Goal: Information Seeking & Learning: Learn about a topic

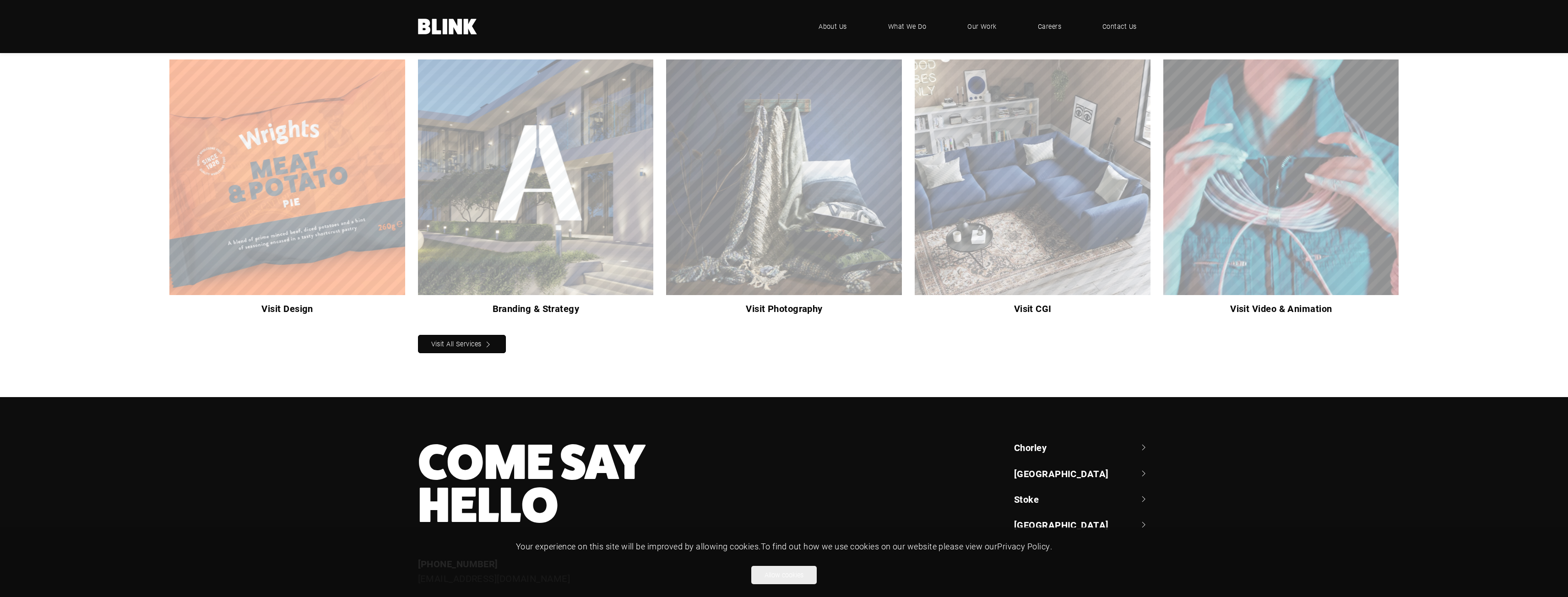
scroll to position [1185, 0]
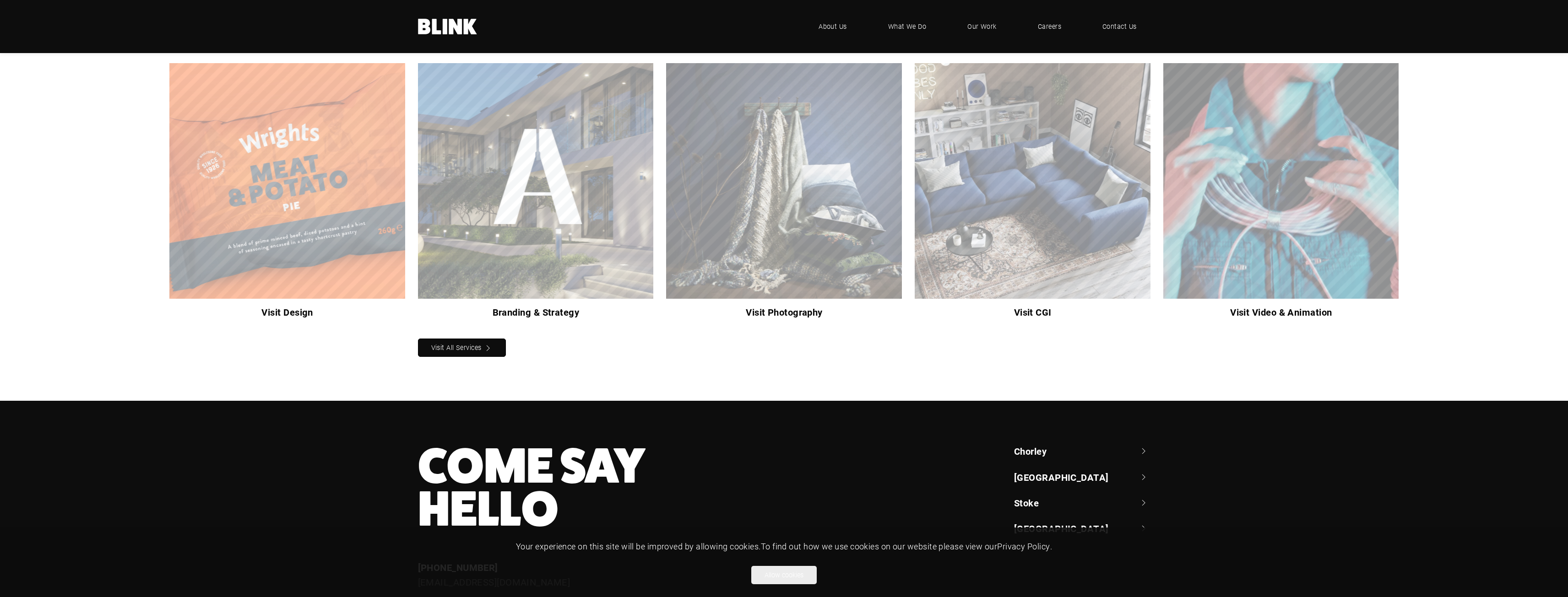
click at [0, 0] on div "Visit CGI" at bounding box center [0, 0] width 0 height 0
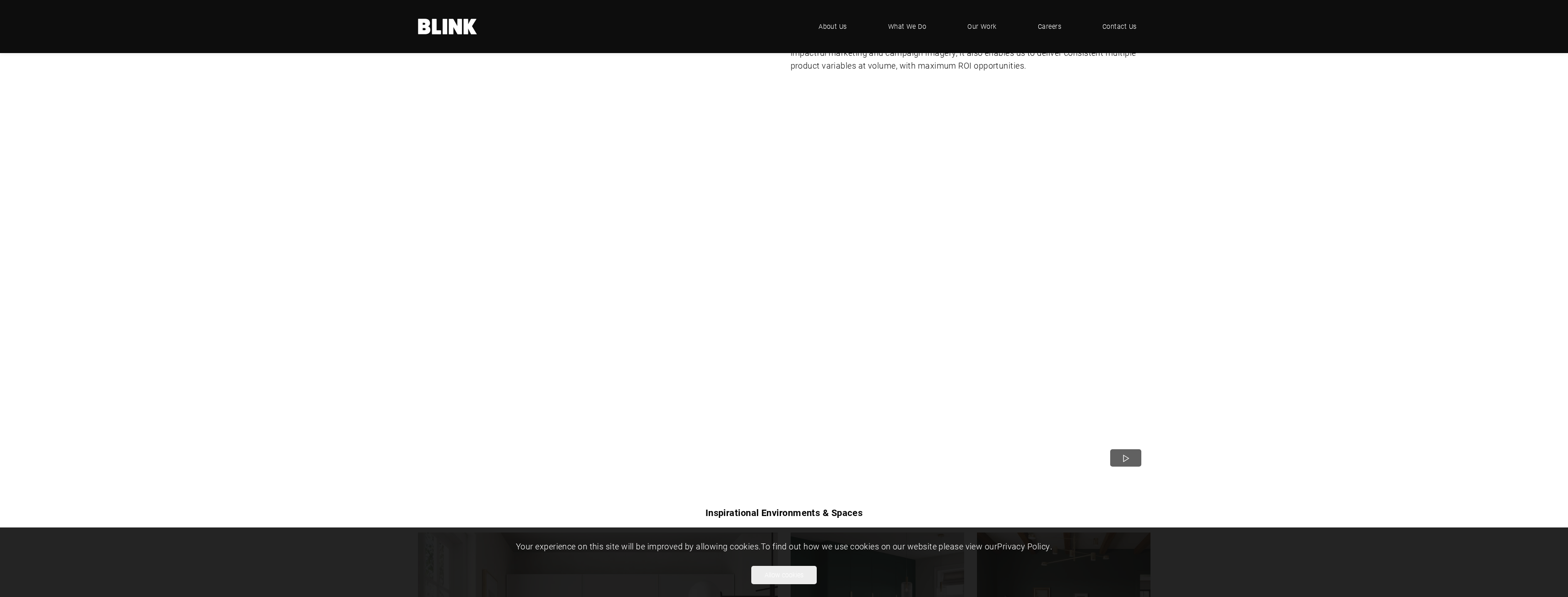
scroll to position [137, 0]
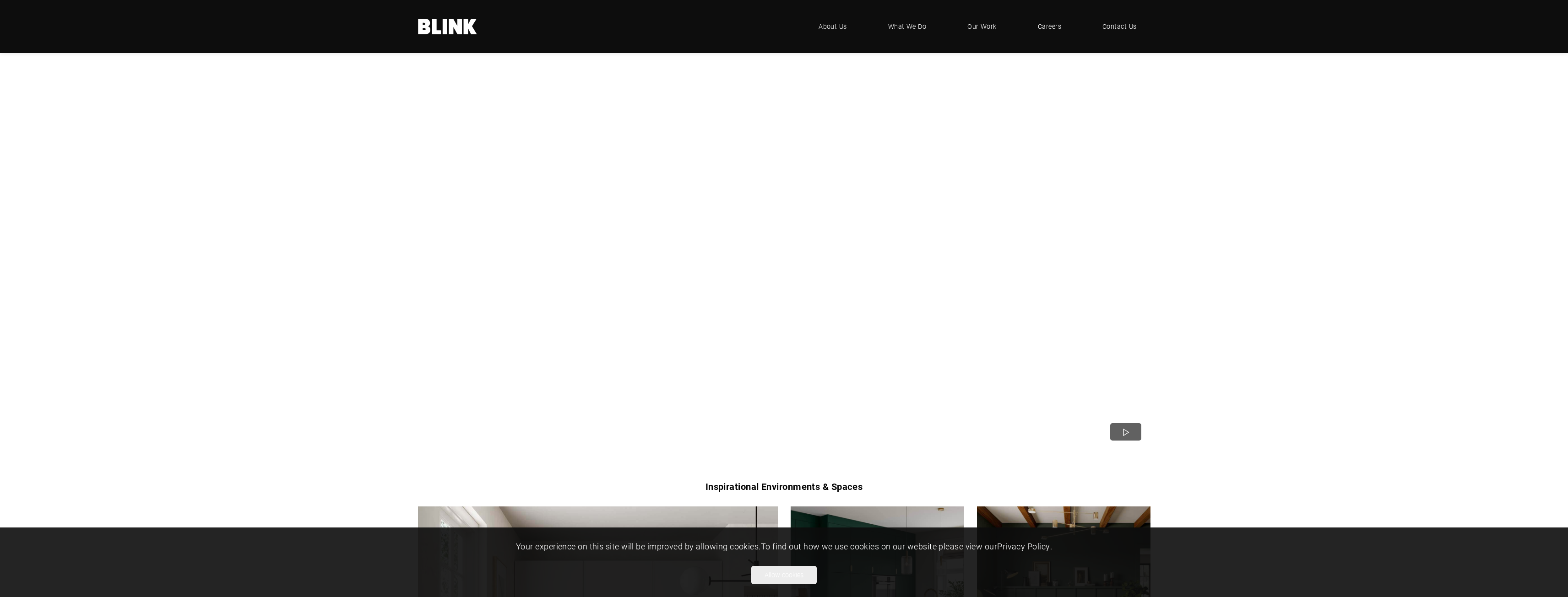
click at [1021, 32] on ul "About Us What We Do Our Work Careers Contact Us" at bounding box center [977, 27] width 345 height 28
click at [1042, 30] on span "Careers" at bounding box center [1049, 26] width 24 height 10
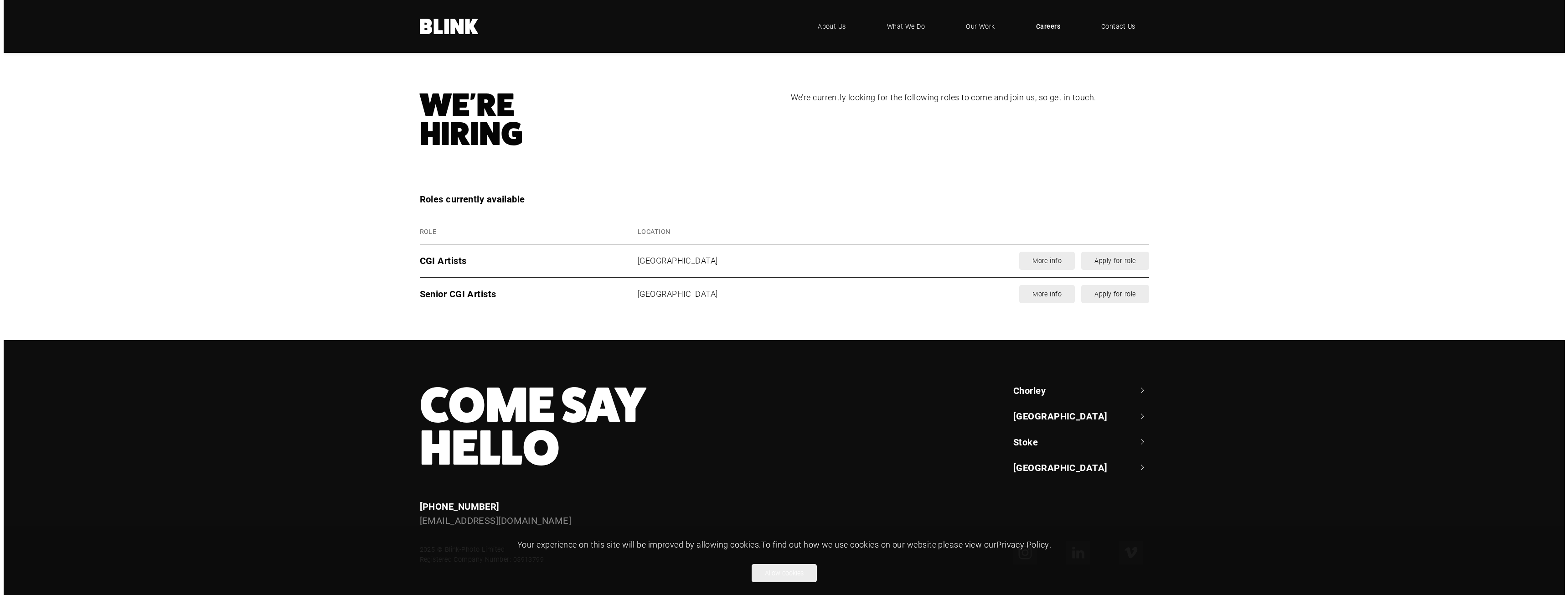
scroll to position [1089, 0]
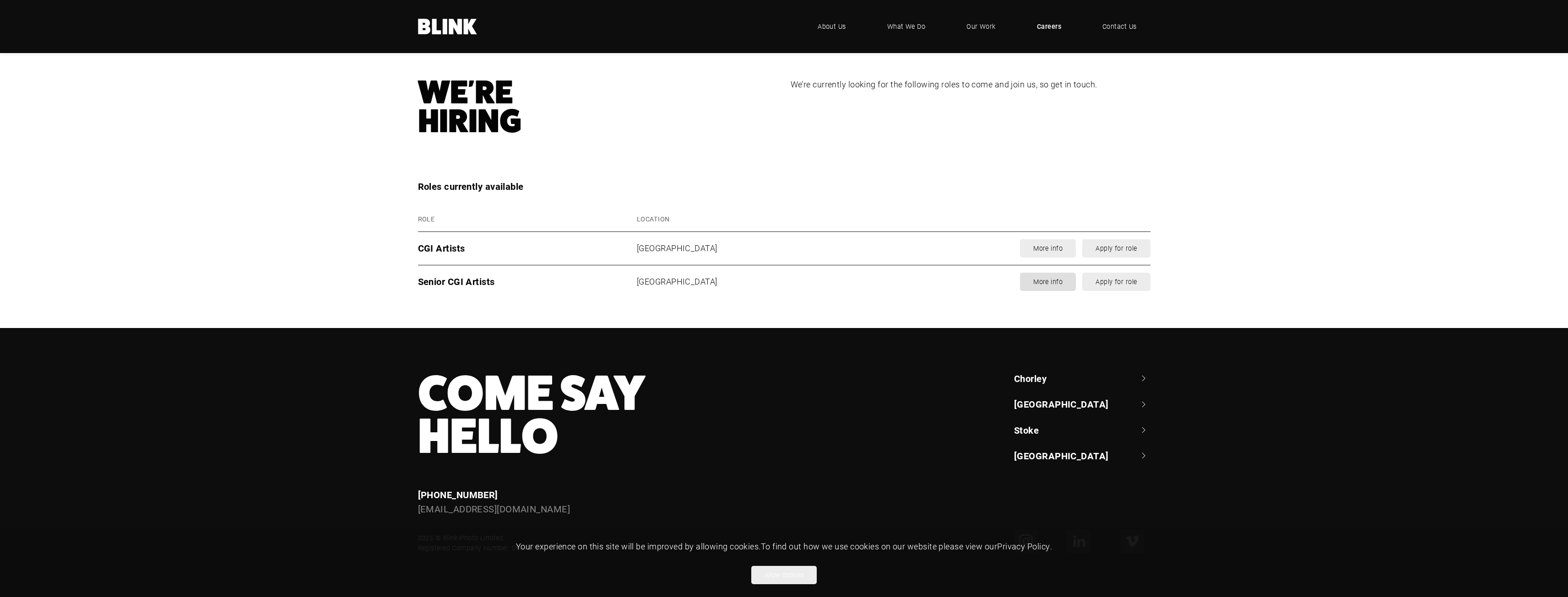
click at [1060, 281] on link "More info" at bounding box center [1048, 282] width 56 height 18
